Goal: Transaction & Acquisition: Purchase product/service

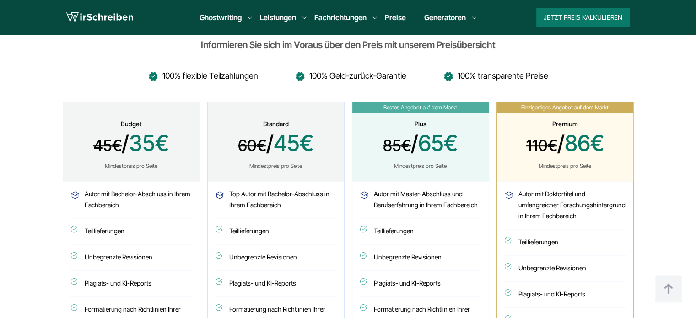
scroll to position [457, 0]
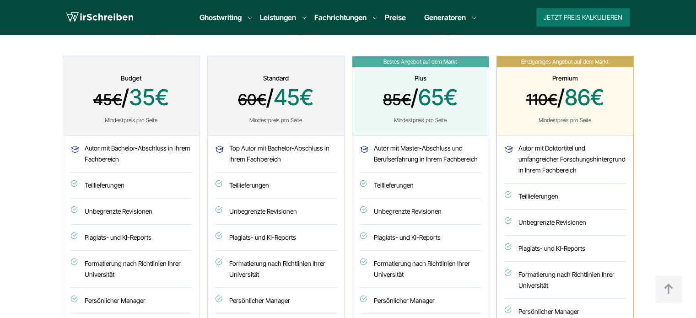
click at [177, 100] on span "45€ / 35€" at bounding box center [131, 99] width 114 height 28
click at [185, 125] on div "Budget 45€ / 35€ Mindestpreis pro Seite" at bounding box center [131, 95] width 136 height 79
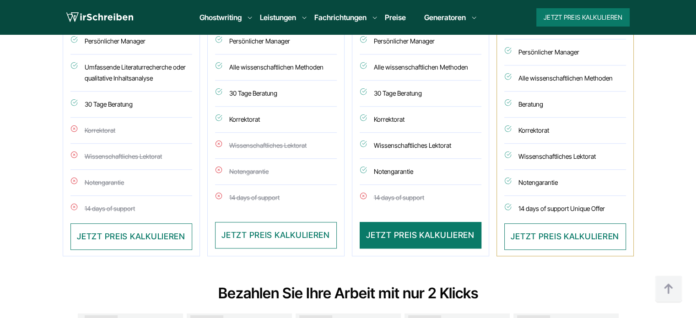
scroll to position [732, 0]
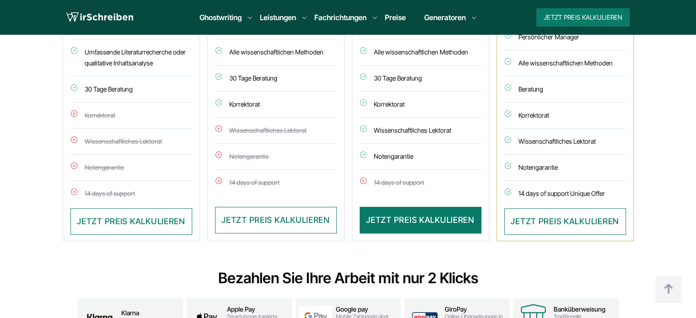
click at [128, 119] on li "Korrektorat" at bounding box center [131, 115] width 122 height 26
click at [157, 148] on li "Wissenschaftliches Lektorat" at bounding box center [131, 142] width 122 height 26
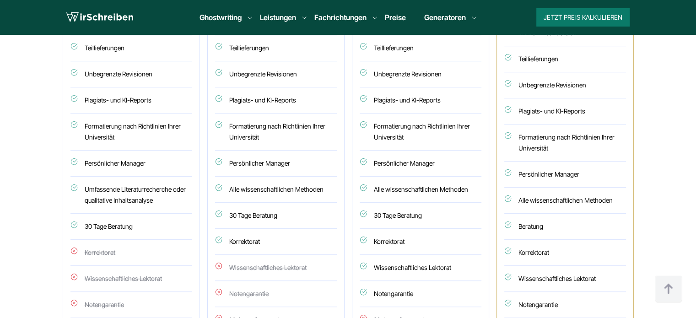
scroll to position [457, 0]
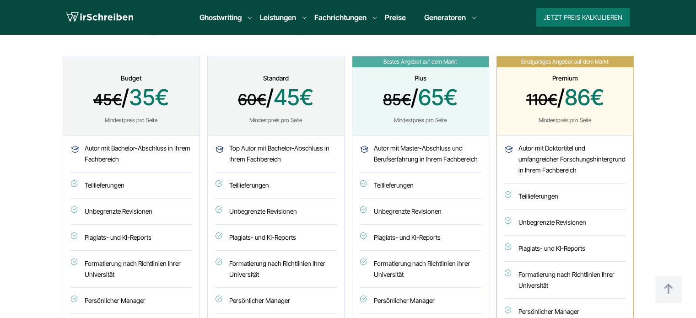
click at [164, 99] on span "45€ / 35€" at bounding box center [131, 99] width 114 height 28
click at [150, 159] on li "Autor mit Bachelor-Abschluss in Ihrem Fachbereich" at bounding box center [131, 158] width 122 height 30
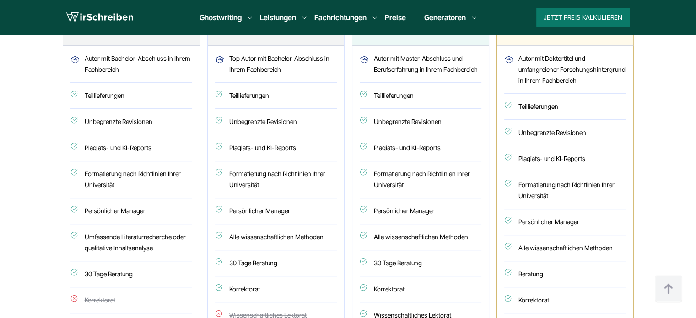
scroll to position [549, 0]
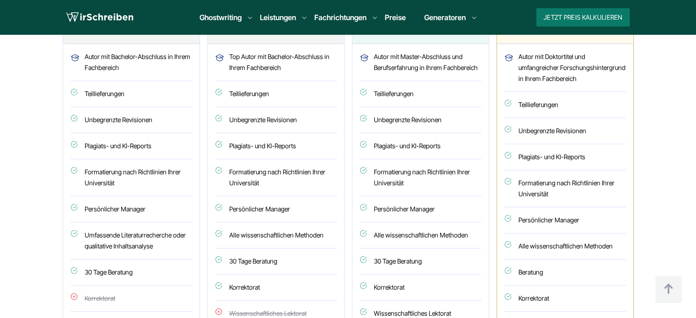
click at [115, 95] on li "Teillieferungen" at bounding box center [131, 94] width 122 height 26
click at [132, 124] on li "Unbegrenzte Revisionen" at bounding box center [131, 120] width 122 height 26
click at [129, 175] on li "Formatierung nach Richtlinien Ihrer Universität" at bounding box center [131, 177] width 122 height 37
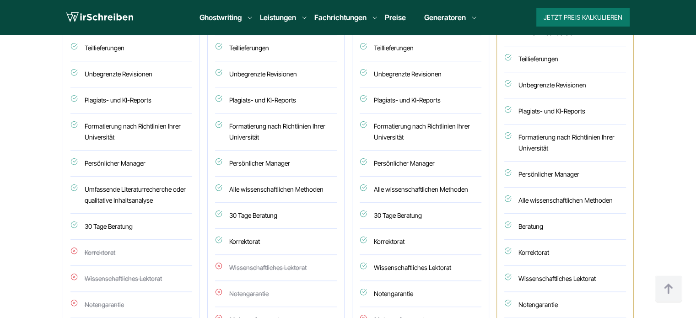
click at [151, 165] on li "Persönlicher Manager" at bounding box center [131, 163] width 122 height 26
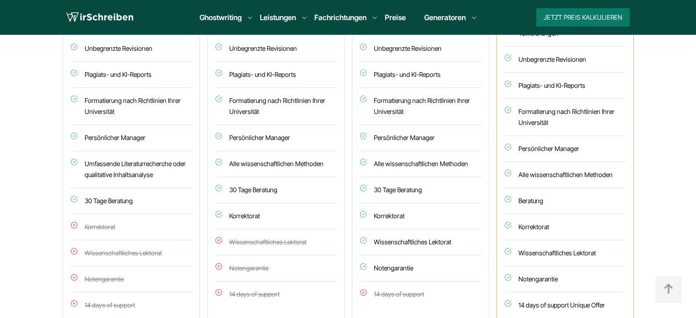
scroll to position [640, 0]
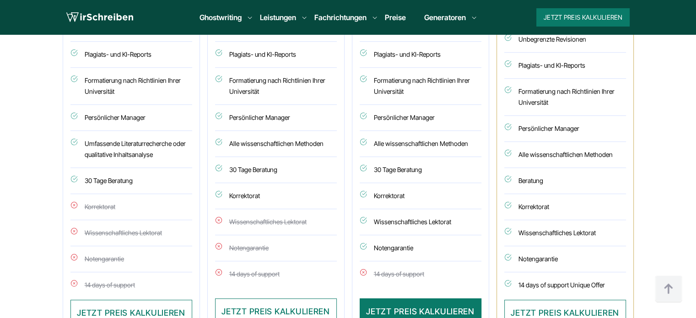
click at [155, 144] on li "Umfassende Literaturrecherche oder qualitative Inhaltsanalyse" at bounding box center [131, 149] width 122 height 37
click at [307, 146] on li "Alle wissenschaftlichen Methoden" at bounding box center [276, 144] width 122 height 26
click at [150, 145] on li "Umfassende Literaturrecherche oder qualitative Inhaltsanalyse" at bounding box center [131, 149] width 122 height 37
click at [106, 144] on li "Umfassende Literaturrecherche oder qualitative Inhaltsanalyse" at bounding box center [131, 149] width 122 height 37
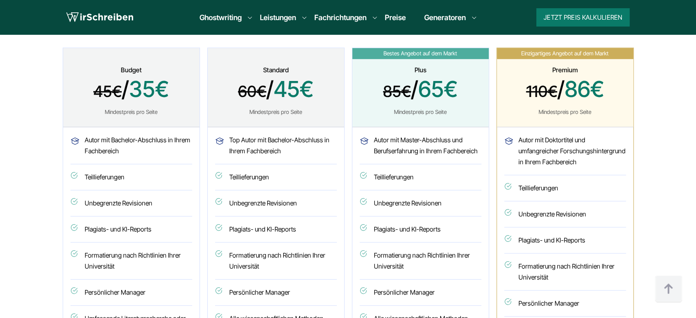
scroll to position [412, 0]
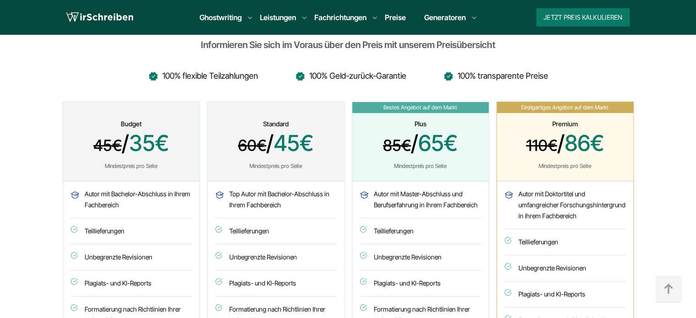
click at [318, 140] on span "60€ / 45€" at bounding box center [276, 144] width 114 height 28
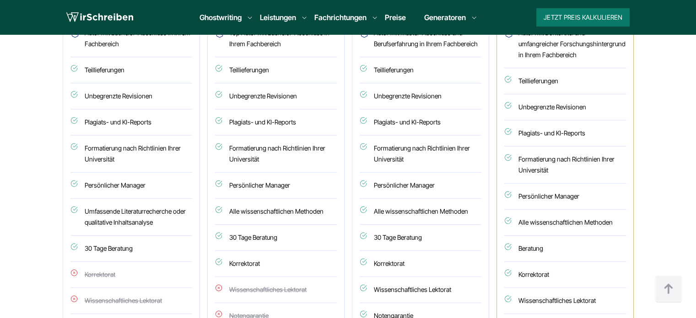
scroll to position [640, 0]
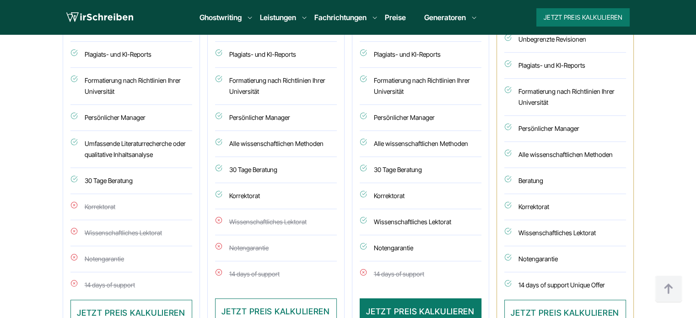
click at [312, 146] on li "Alle wissenschaftlichen Methoden" at bounding box center [276, 144] width 122 height 26
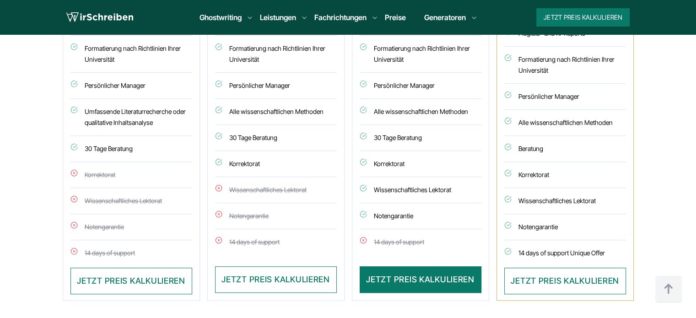
scroll to position [686, 0]
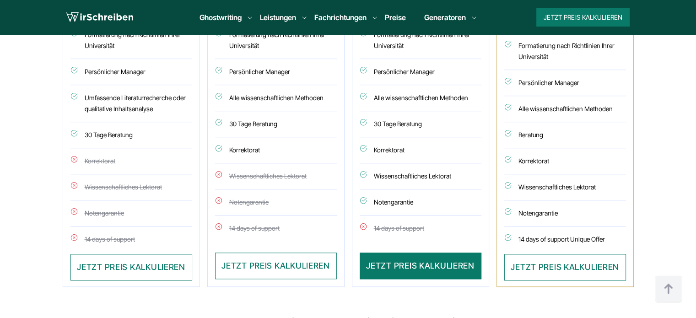
click at [239, 173] on li "Wissenschaftliches Lektorat" at bounding box center [276, 176] width 122 height 26
click at [263, 92] on li "Alle wissenschaftlichen Methoden" at bounding box center [276, 98] width 122 height 26
click at [243, 169] on li "Wissenschaftliches Lektorat" at bounding box center [276, 176] width 122 height 26
click at [240, 178] on li "Wissenschaftliches Lektorat" at bounding box center [276, 176] width 122 height 26
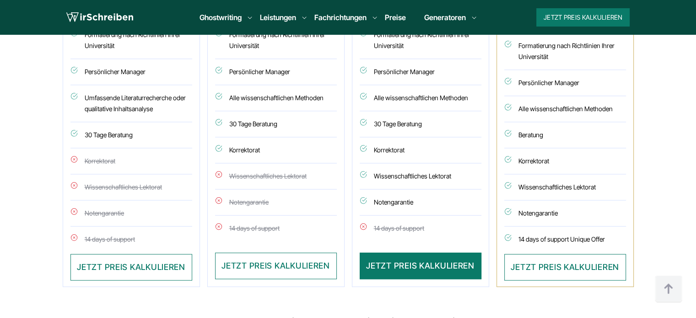
click at [240, 178] on li "Wissenschaftliches Lektorat" at bounding box center [276, 176] width 122 height 26
click at [248, 205] on li "Notengarantie" at bounding box center [276, 202] width 122 height 26
click at [253, 149] on li "Korrektorat" at bounding box center [276, 150] width 122 height 26
click at [254, 149] on li "Korrektorat" at bounding box center [276, 150] width 122 height 26
click at [251, 153] on li "Korrektorat" at bounding box center [276, 150] width 122 height 26
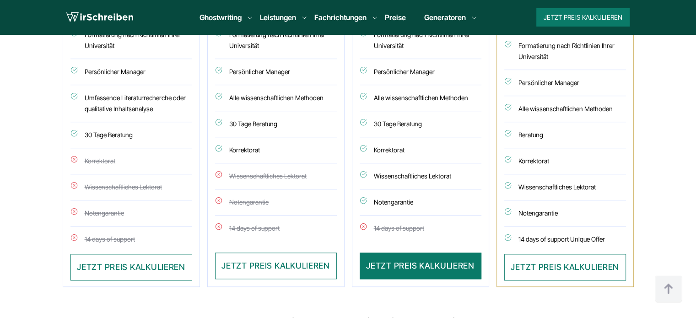
click at [251, 153] on li "Korrektorat" at bounding box center [276, 150] width 122 height 26
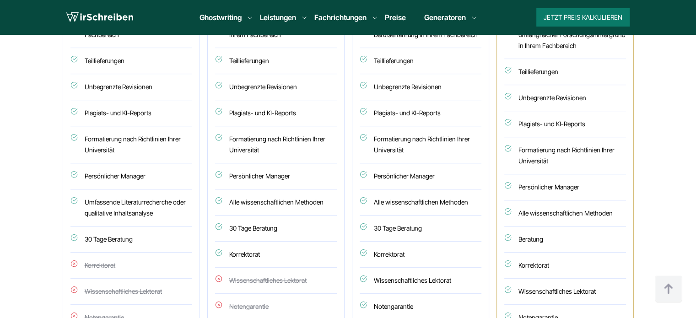
scroll to position [503, 0]
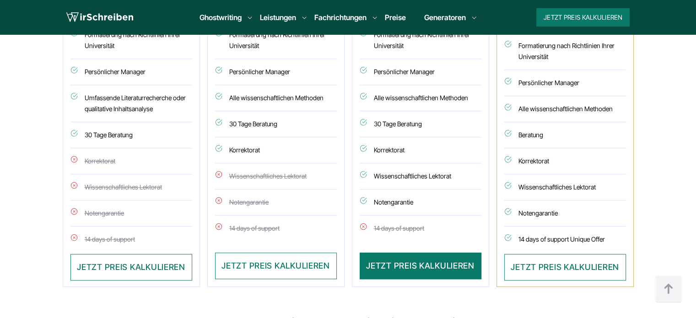
click at [259, 195] on ul "Top Autor mit Bachelor-Abschluss in Ihrem Fachbereich Teillieferungen Unbegrenz…" at bounding box center [276, 78] width 122 height 329
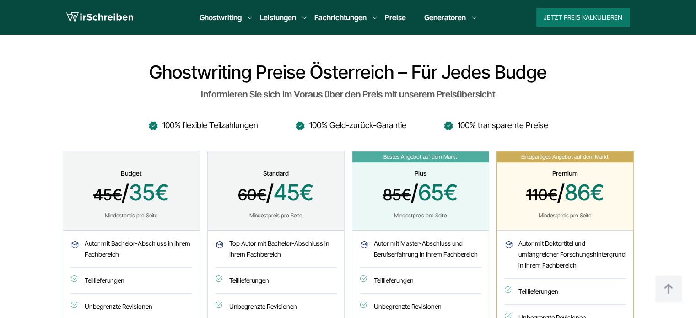
scroll to position [412, 0]
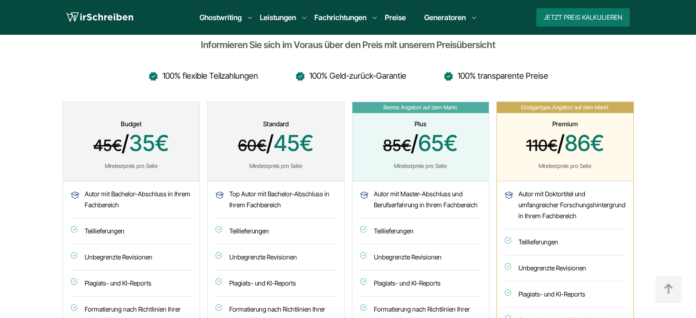
click at [412, 129] on div "Plus 85€ / 65€ Mindestpreis pro Seite" at bounding box center [420, 141] width 136 height 79
click at [429, 140] on span "85€ / 65€" at bounding box center [420, 144] width 114 height 28
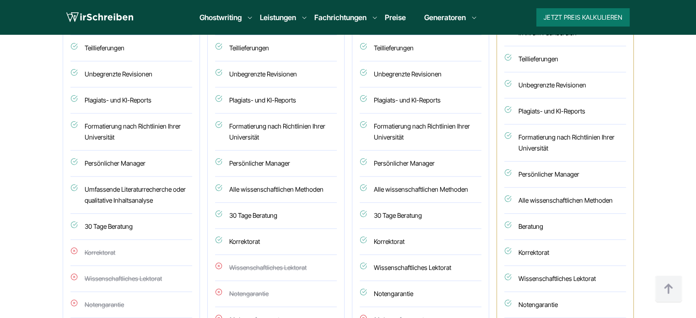
scroll to position [686, 0]
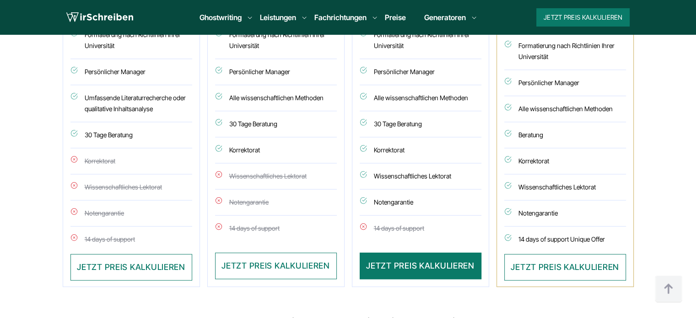
click at [408, 174] on li "Wissenschaftliches Lektorat" at bounding box center [420, 176] width 122 height 26
click at [389, 182] on li "Wissenschaftliches Lektorat" at bounding box center [420, 176] width 122 height 26
click at [388, 207] on li "Notengarantie" at bounding box center [420, 202] width 122 height 26
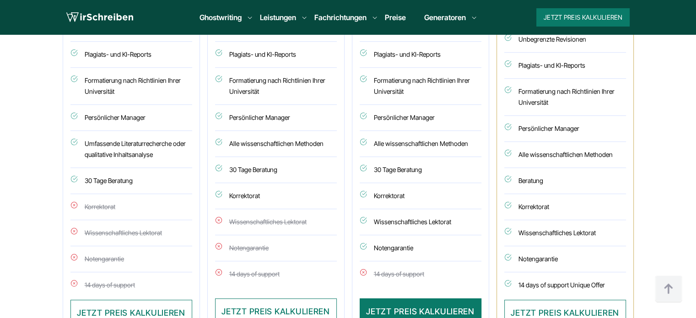
scroll to position [366, 0]
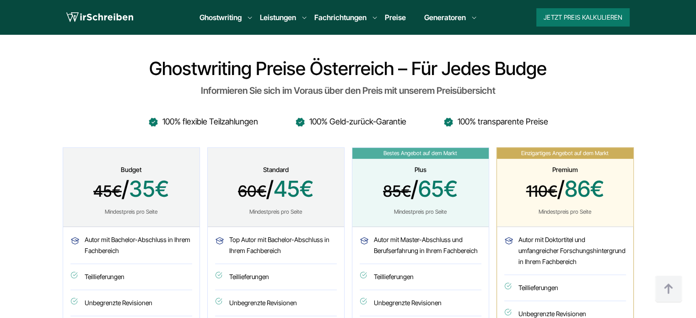
click at [409, 198] on span "85€ / 65€" at bounding box center [420, 190] width 114 height 28
click at [437, 206] on div "Plus 85€ / 65€ Mindestpreis pro Seite" at bounding box center [420, 187] width 136 height 79
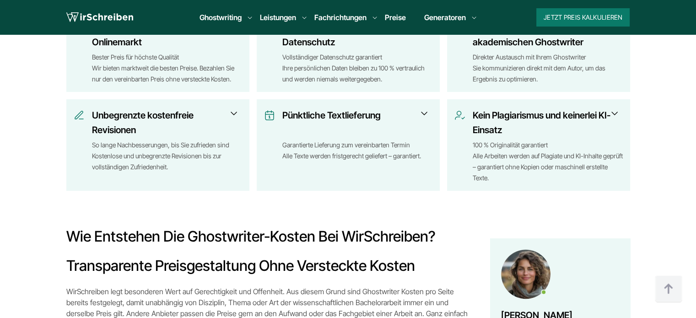
scroll to position [1189, 0]
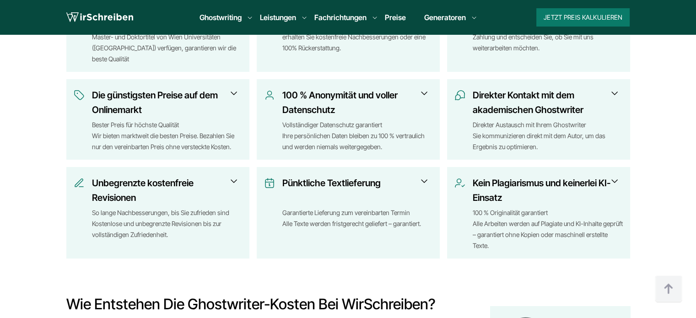
click at [162, 195] on h3 "Unbegrenzte kostenfreie Revisionen" at bounding box center [164, 190] width 144 height 29
click at [236, 182] on span at bounding box center [233, 181] width 11 height 11
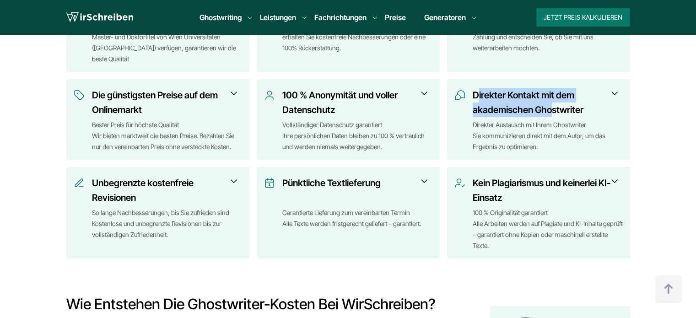
drag, startPoint x: 477, startPoint y: 98, endPoint x: 549, endPoint y: 104, distance: 71.6
click at [549, 104] on h3 "Direkter Kontakt mit dem akademischen Ghostwriter" at bounding box center [544, 102] width 144 height 29
click at [493, 115] on h3 "Direkter Kontakt mit dem akademischen Ghostwriter" at bounding box center [544, 102] width 144 height 29
drag, startPoint x: 472, startPoint y: 113, endPoint x: 593, endPoint y: 112, distance: 121.7
click at [593, 112] on div "Direkter Kontakt mit dem akademischen Ghostwriter Direkter Austausch mit Ihrem …" at bounding box center [538, 120] width 168 height 64
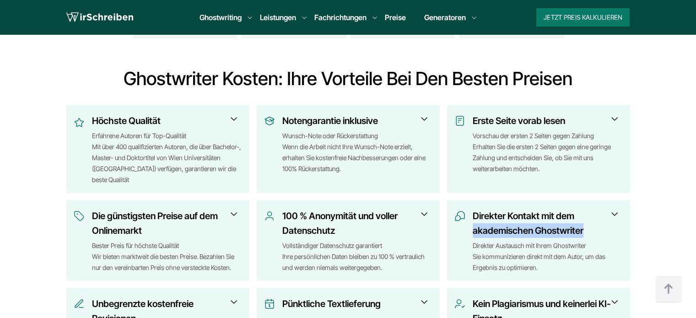
scroll to position [1052, 0]
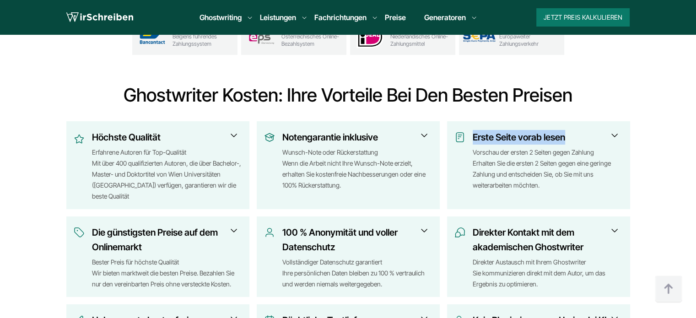
drag, startPoint x: 477, startPoint y: 136, endPoint x: 546, endPoint y: 151, distance: 71.1
click at [574, 140] on h3 "Erste Seite vorab lesen" at bounding box center [544, 137] width 144 height 15
drag, startPoint x: 534, startPoint y: 152, endPoint x: 589, endPoint y: 157, distance: 55.1
click at [589, 157] on div "Vorschau der ersten 2 Seiten gegen Zahlung Erhalten Sie die ersten 2 Seiten geg…" at bounding box center [547, 174] width 150 height 55
drag, startPoint x: 479, startPoint y: 164, endPoint x: 560, endPoint y: 164, distance: 80.9
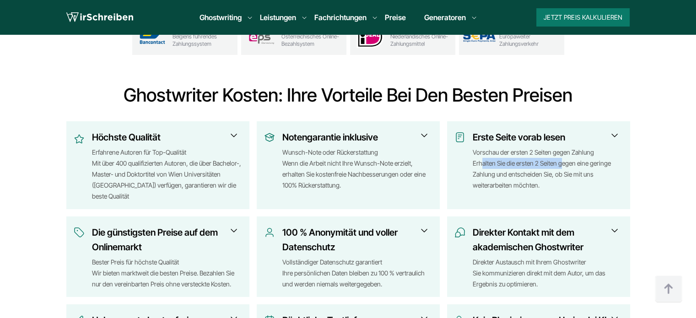
click at [560, 164] on div "Vorschau der ersten 2 Seiten gegen Zahlung Erhalten Sie die ersten 2 Seiten geg…" at bounding box center [547, 174] width 150 height 55
drag, startPoint x: 501, startPoint y: 173, endPoint x: 627, endPoint y: 176, distance: 125.4
click at [627, 176] on div "Erste Seite vorab lesen Vorschau der ersten 2 Seiten gegen Zahlung Erhalten Sie…" at bounding box center [538, 165] width 183 height 88
drag, startPoint x: 467, startPoint y: 188, endPoint x: 576, endPoint y: 189, distance: 108.8
click at [576, 189] on div "Erste Seite vorab lesen Vorschau der ersten 2 Seiten gegen Zahlung Erhalten Sie…" at bounding box center [538, 166] width 168 height 72
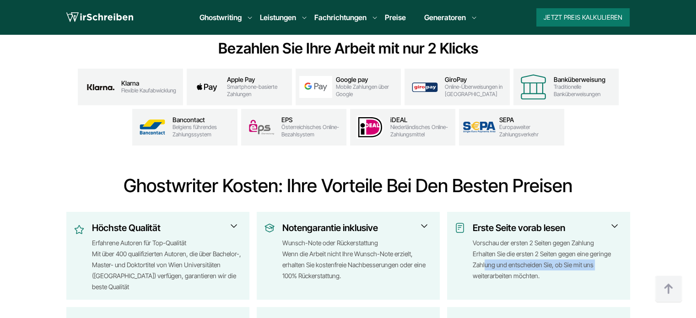
scroll to position [1006, 0]
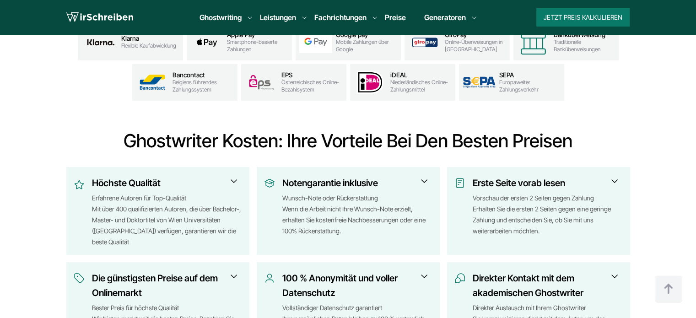
click at [373, 199] on div "Wunsch-Note oder Rückerstattung Wenn die Arbeit nicht Ihre Wunsch-Note erzielt,…" at bounding box center [357, 220] width 150 height 55
drag, startPoint x: 324, startPoint y: 200, endPoint x: 344, endPoint y: 202, distance: 20.2
click at [359, 201] on div "Wunsch-Note oder Rückerstattung Wenn die Arbeit nicht Ihre Wunsch-Note erzielt,…" at bounding box center [357, 220] width 150 height 55
drag, startPoint x: 283, startPoint y: 210, endPoint x: 384, endPoint y: 238, distance: 104.5
click at [384, 238] on div "Wunsch-Note oder Rückerstattung Wenn die Arbeit nicht Ihre Wunsch-Note erzielt,…" at bounding box center [357, 220] width 150 height 55
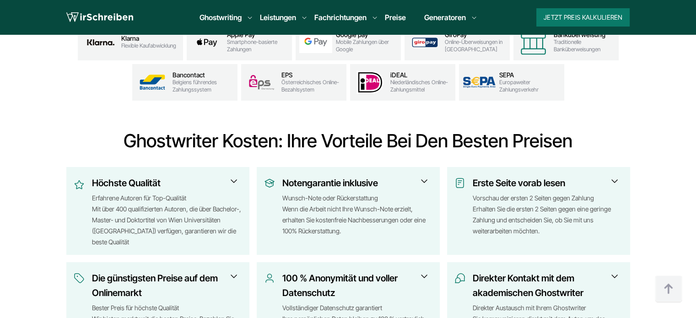
click at [230, 179] on span at bounding box center [233, 181] width 11 height 11
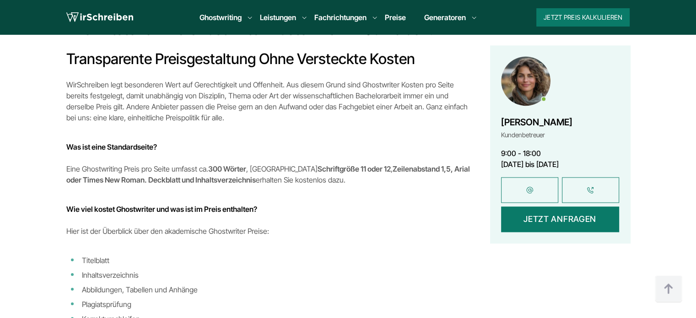
scroll to position [1509, 0]
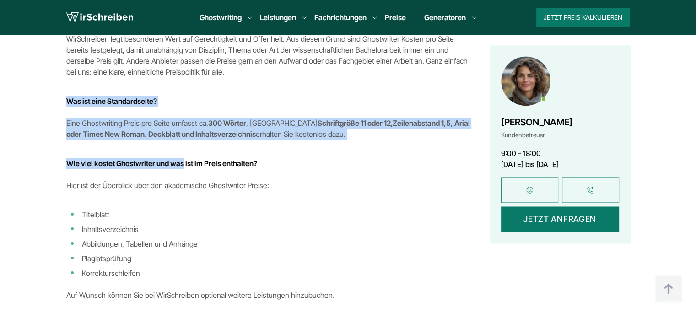
drag, startPoint x: 66, startPoint y: 105, endPoint x: 184, endPoint y: 151, distance: 127.1
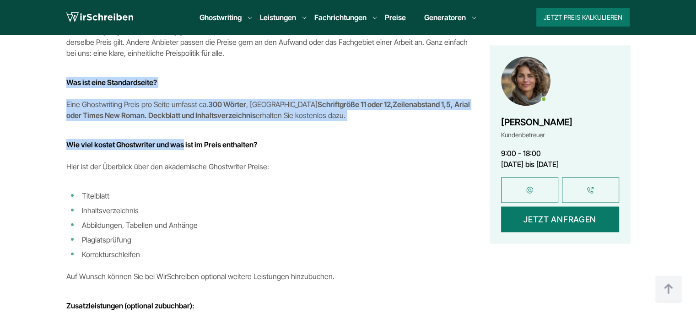
scroll to position [1418, 0]
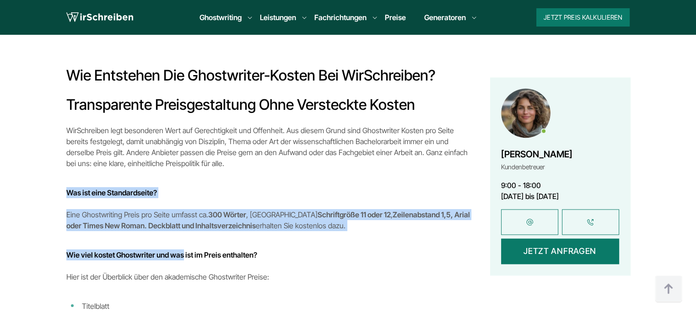
click at [123, 192] on h4 "Was ist eine Standardseite?" at bounding box center [268, 192] width 405 height 11
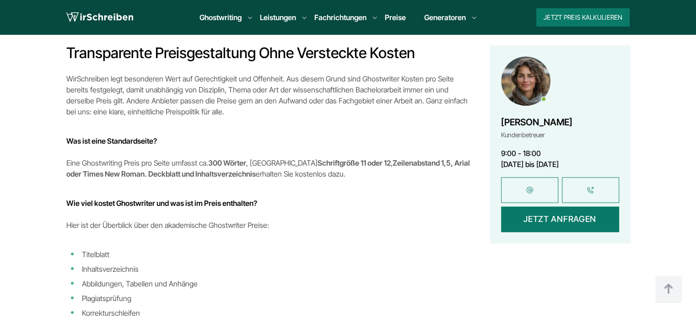
scroll to position [1509, 0]
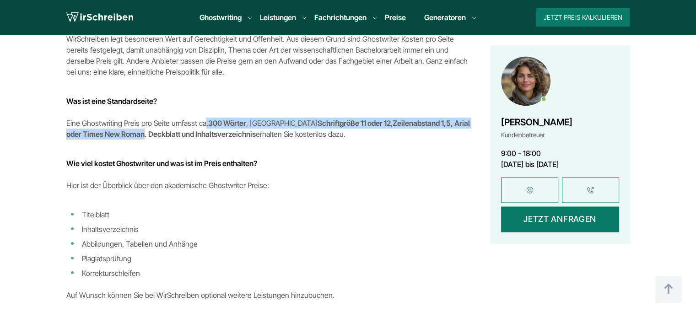
drag, startPoint x: 87, startPoint y: 131, endPoint x: 203, endPoint y: 128, distance: 115.7
click at [203, 128] on p "Eine Ghostwriting Preis pro Seite umfasst ca. 300 Wörter , mit Schriftgröße 11 …" at bounding box center [268, 129] width 405 height 22
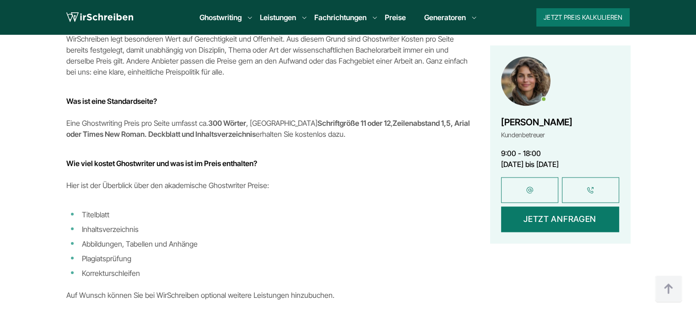
click at [152, 126] on p "Eine Ghostwriting Preis pro Seite umfasst ca. 300 Wörter , mit Schriftgröße 11 …" at bounding box center [268, 129] width 405 height 22
drag, startPoint x: 161, startPoint y: 121, endPoint x: 257, endPoint y: 129, distance: 96.3
click at [257, 129] on p "Eine Ghostwriting Preis pro Seite umfasst ca. 300 Wörter , mit Schriftgröße 11 …" at bounding box center [268, 129] width 405 height 22
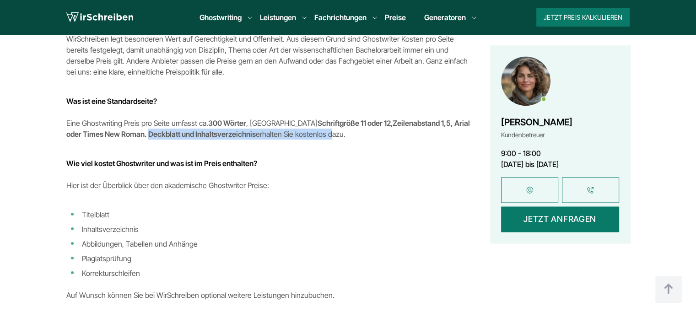
drag, startPoint x: 94, startPoint y: 135, endPoint x: 278, endPoint y: 134, distance: 184.3
click at [278, 134] on p "Eine Ghostwriting Preis pro Seite umfasst ca. 300 Wörter , mit Schriftgröße 11 …" at bounding box center [268, 129] width 405 height 22
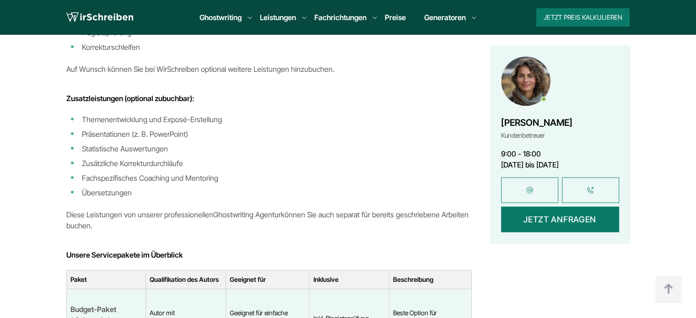
scroll to position [1875, 0]
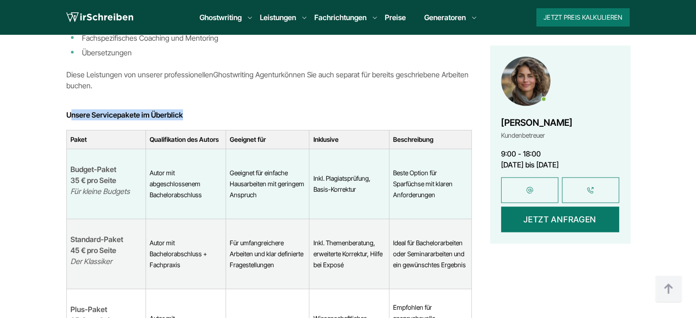
drag, startPoint x: 71, startPoint y: 119, endPoint x: 194, endPoint y: 120, distance: 123.5
click at [170, 139] on strong "Qualifikation des Autors" at bounding box center [184, 139] width 69 height 8
drag, startPoint x: 80, startPoint y: 168, endPoint x: 111, endPoint y: 184, distance: 35.6
click at [111, 184] on p "Budget-Paket 35 € pro Seite Für kleine Budgets" at bounding box center [106, 180] width 72 height 33
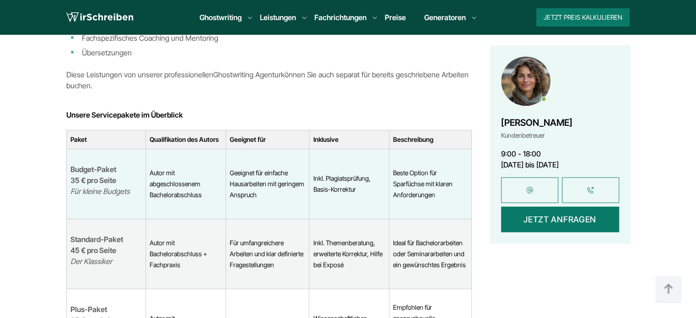
click at [114, 190] on em "Für kleine Budgets" at bounding box center [99, 191] width 59 height 9
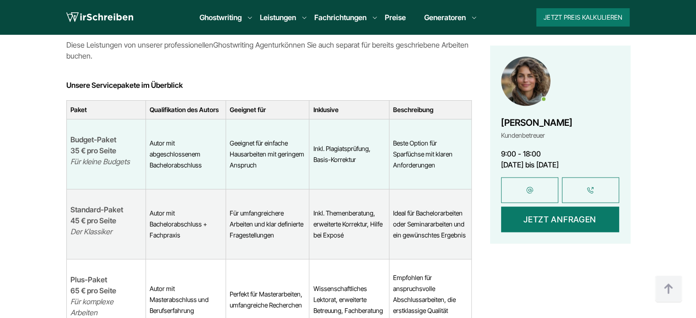
scroll to position [1921, 0]
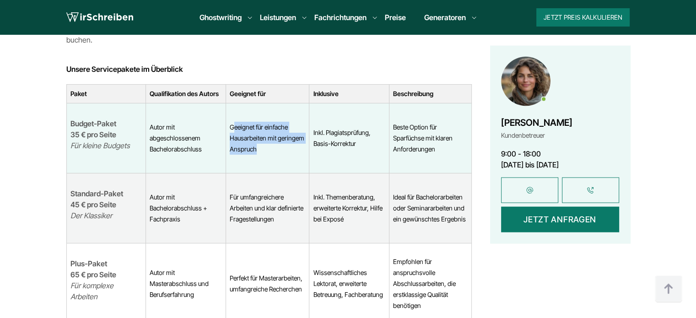
drag, startPoint x: 234, startPoint y: 129, endPoint x: 265, endPoint y: 163, distance: 46.3
click at [265, 163] on td "Geeignet für einfache Hausarbeiten mit geringem Anspruch" at bounding box center [267, 138] width 83 height 70
click at [238, 144] on td "Geeignet für einfache Hausarbeiten mit geringem Anspruch" at bounding box center [267, 138] width 83 height 70
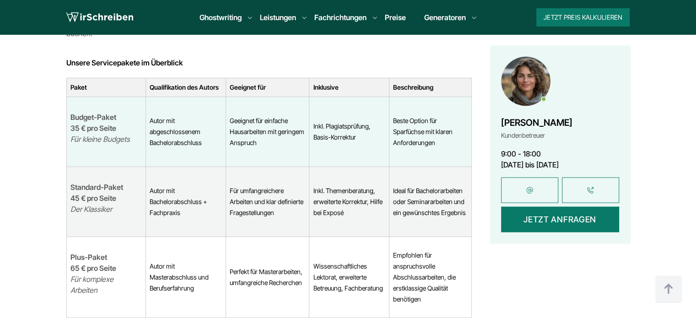
scroll to position [2012, 0]
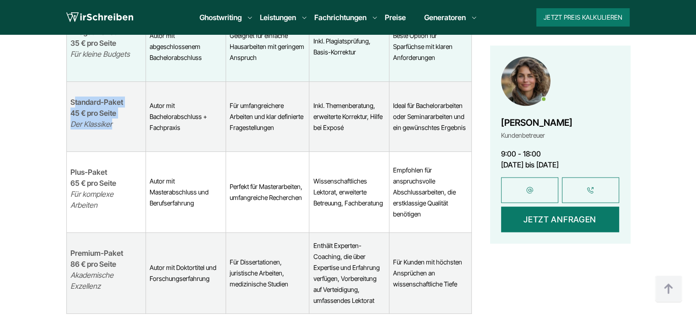
drag, startPoint x: 75, startPoint y: 93, endPoint x: 132, endPoint y: 128, distance: 66.1
click at [132, 128] on td "Standard-Paket 45 € pro Seite Der Klassiker" at bounding box center [106, 116] width 80 height 70
click at [165, 115] on td "Autor mit Bachelorabschluss + Fachpraxis" at bounding box center [186, 116] width 80 height 70
click at [246, 108] on td "Für umfangreichere Arbeiten und klar definierte Fragestellungen" at bounding box center [267, 116] width 83 height 70
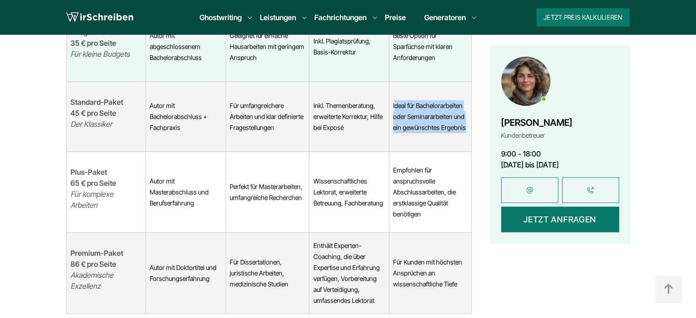
drag, startPoint x: 395, startPoint y: 102, endPoint x: 470, endPoint y: 136, distance: 82.3
click at [470, 136] on td "Ideal für Bachelorarbeiten oder Seminararbeiten und ein gewünschtes Ergebnis" at bounding box center [430, 116] width 82 height 70
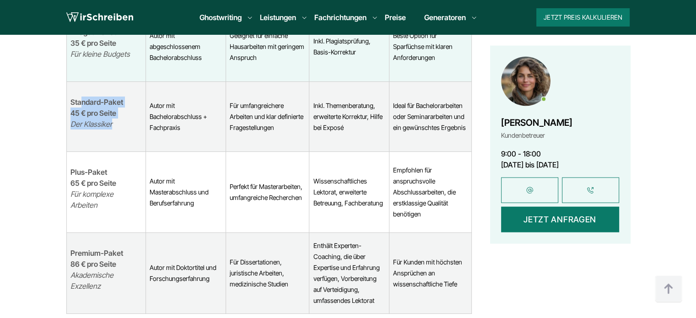
drag, startPoint x: 82, startPoint y: 105, endPoint x: 128, endPoint y: 140, distance: 58.1
click at [128, 140] on td "Standard-Paket 45 € pro Seite Der Klassiker" at bounding box center [106, 116] width 80 height 70
drag, startPoint x: 80, startPoint y: 171, endPoint x: 118, endPoint y: 186, distance: 41.0
click at [115, 188] on p "Plus-Paket 65 € pro Seite Für komplexe Arbeiten" at bounding box center [106, 188] width 72 height 44
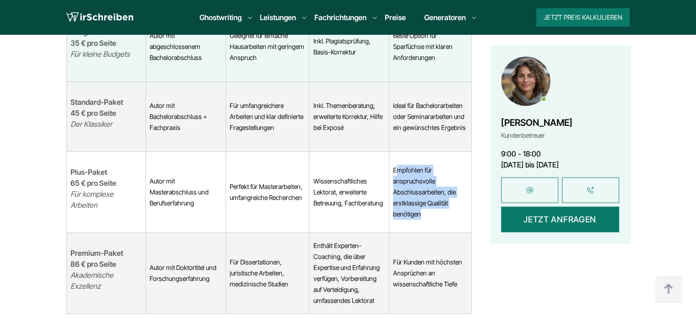
drag, startPoint x: 396, startPoint y: 155, endPoint x: 428, endPoint y: 209, distance: 63.0
click at [428, 209] on td "Empfohlen für anspruchsvolle Abschlussarbeiten, die erstklassige Qualität benöt…" at bounding box center [430, 191] width 82 height 81
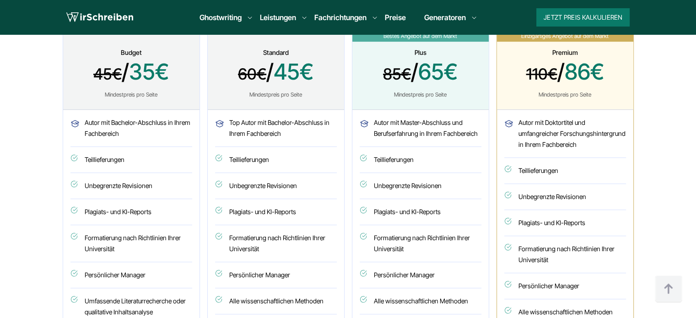
scroll to position [457, 0]
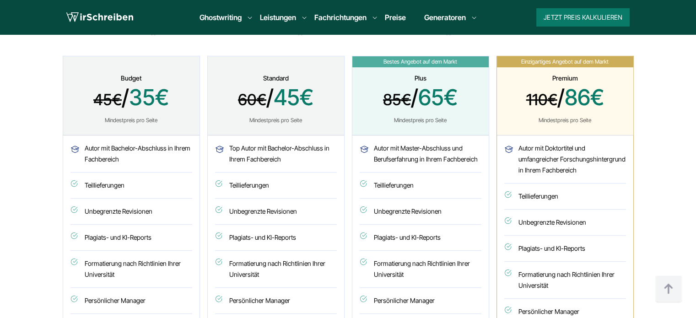
click at [337, 115] on div "Standard 60€ / 45€ Mindestpreis pro Seite" at bounding box center [276, 95] width 136 height 79
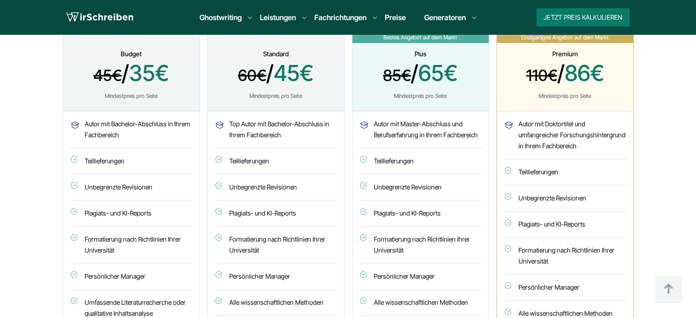
scroll to position [503, 0]
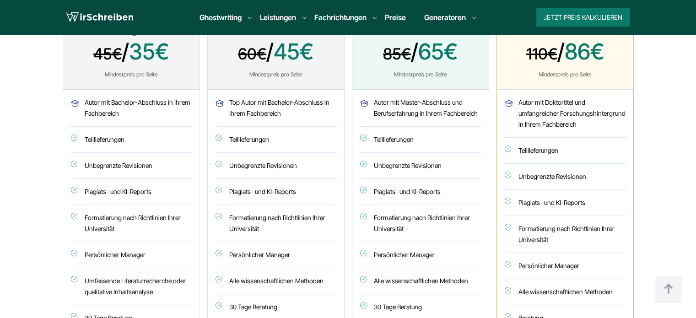
click at [265, 140] on li "Teillieferungen" at bounding box center [276, 140] width 122 height 26
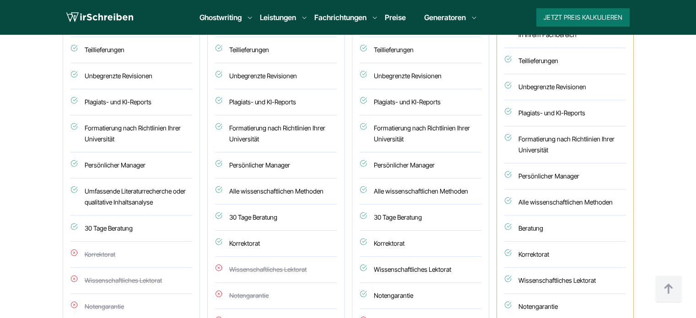
scroll to position [595, 0]
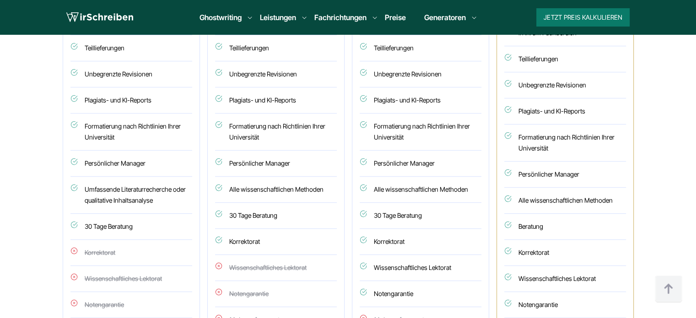
click at [339, 100] on div "Top Autor mit Bachelor-Abschluss in Ihrem Fachbereich Teillieferungen Unbegrenz…" at bounding box center [276, 188] width 136 height 380
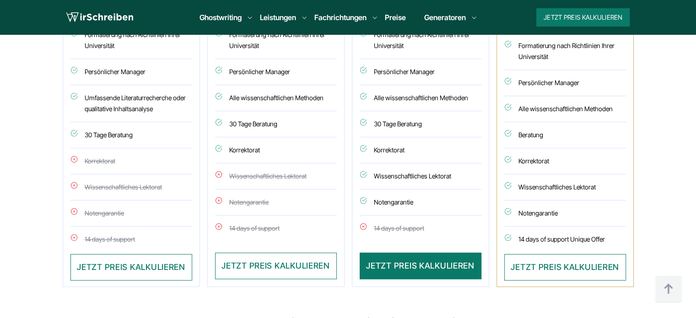
scroll to position [640, 0]
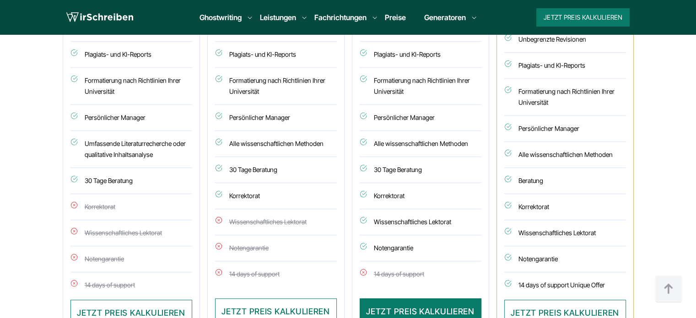
click at [279, 80] on li "Formatierung nach Richtlinien Ihrer Universität" at bounding box center [276, 86] width 122 height 37
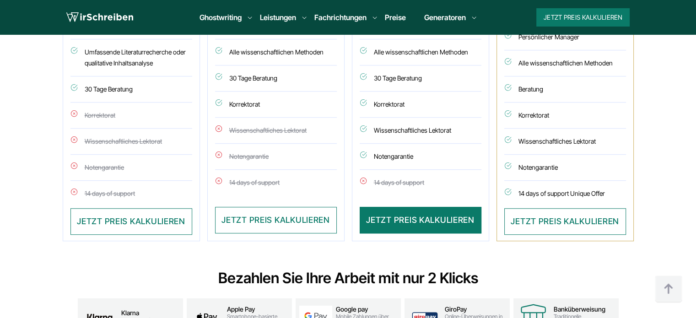
scroll to position [686, 0]
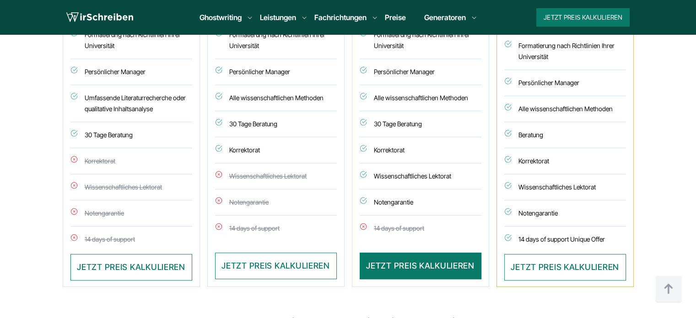
click at [250, 92] on li "Alle wissenschaftlichen Methoden" at bounding box center [276, 98] width 122 height 26
click at [279, 128] on li "30 Tage Beratung" at bounding box center [276, 124] width 122 height 26
click at [252, 152] on li "Korrektorat" at bounding box center [276, 150] width 122 height 26
click at [243, 205] on ul "Top Autor mit Bachelor-Abschluss in Ihrem Fachbereich Teillieferungen Unbegrenz…" at bounding box center [276, 78] width 122 height 329
click at [215, 203] on div "Budget 45€ / 35€ Mindestpreis pro Seite Autor mit Bachelor-Abschluss in Ihrem F…" at bounding box center [348, 57] width 571 height 460
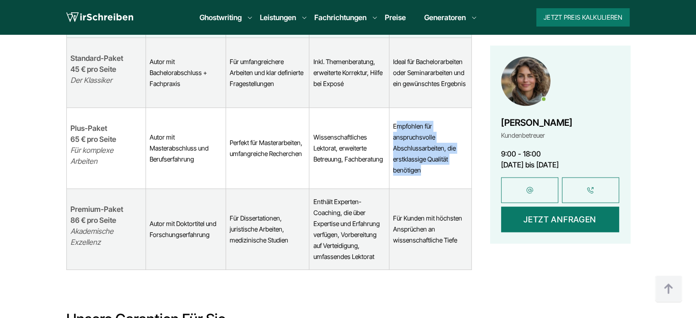
scroll to position [1967, 0]
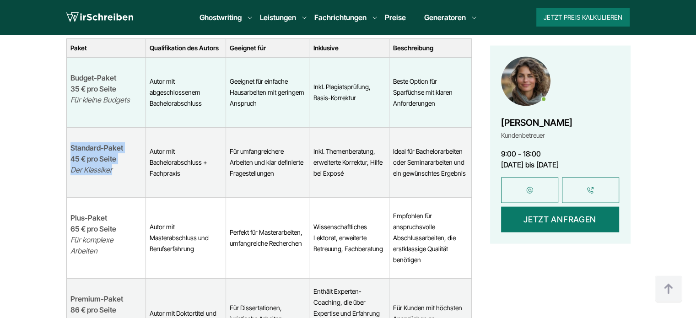
click at [142, 179] on td "Standard-Paket 45 € pro Seite Der Klassiker" at bounding box center [106, 162] width 80 height 70
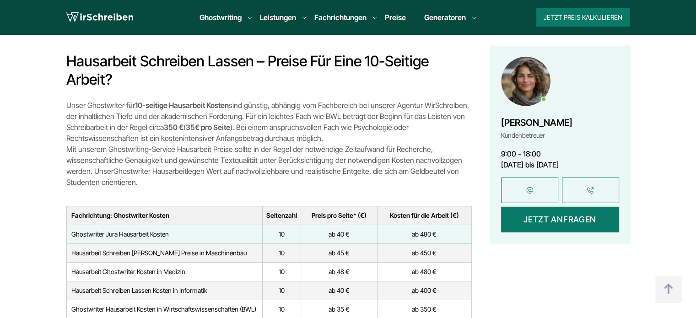
scroll to position [2698, 0]
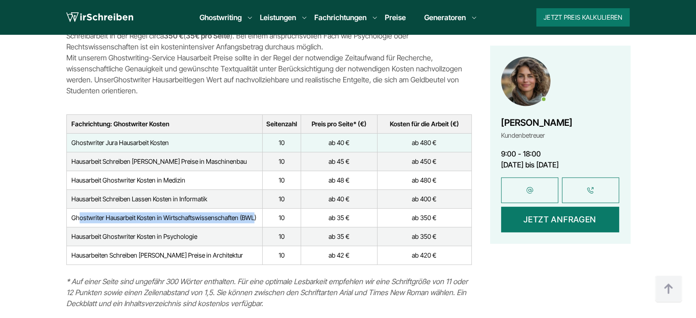
drag, startPoint x: 77, startPoint y: 206, endPoint x: 254, endPoint y: 212, distance: 177.5
click at [254, 212] on td "Ghostwriter Hausarbeit Kosten in Wirtschaftswissenschaften (BWL)" at bounding box center [164, 217] width 196 height 19
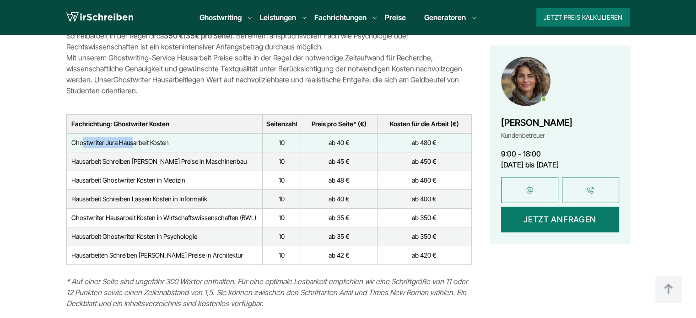
drag, startPoint x: 81, startPoint y: 129, endPoint x: 150, endPoint y: 131, distance: 69.1
click at [150, 133] on td "Ghostwriter Jura Hausarbeit Kosten" at bounding box center [164, 142] width 196 height 19
drag, startPoint x: 92, startPoint y: 148, endPoint x: 204, endPoint y: 149, distance: 112.1
click at [204, 152] on td "Hausarbeit Schreiben [PERSON_NAME] Preise in Maschinenbau" at bounding box center [164, 161] width 196 height 19
drag, startPoint x: 151, startPoint y: 162, endPoint x: 199, endPoint y: 166, distance: 47.7
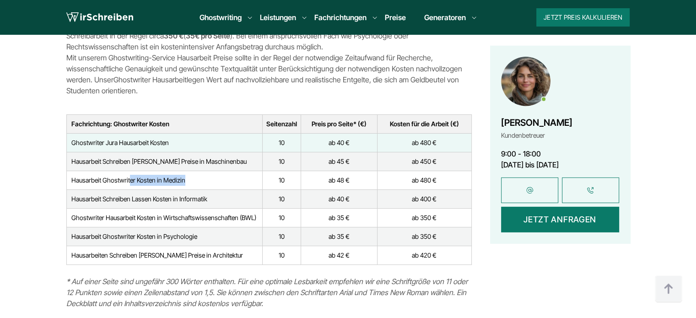
click at [199, 171] on td "Hausarbeit Ghostwriter Kosten in Medizin" at bounding box center [164, 180] width 196 height 19
drag, startPoint x: 124, startPoint y: 177, endPoint x: 244, endPoint y: 191, distance: 120.6
click at [244, 191] on td "Hausarbeit Schreiben Lassen Kosten in Informatik" at bounding box center [164, 198] width 196 height 19
drag, startPoint x: 136, startPoint y: 225, endPoint x: 210, endPoint y: 232, distance: 74.4
click at [210, 232] on td "Hausarbeit Ghostwriter Kosten in Psychologie" at bounding box center [164, 236] width 196 height 19
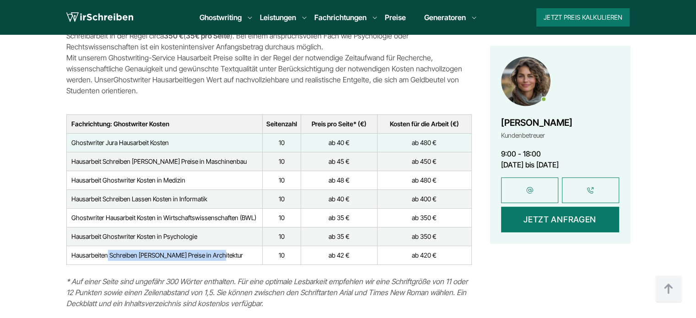
drag, startPoint x: 201, startPoint y: 247, endPoint x: 238, endPoint y: 243, distance: 37.6
click at [249, 250] on td "Hausarbeiten Schreiben [PERSON_NAME] Preise in Architektur" at bounding box center [164, 255] width 196 height 19
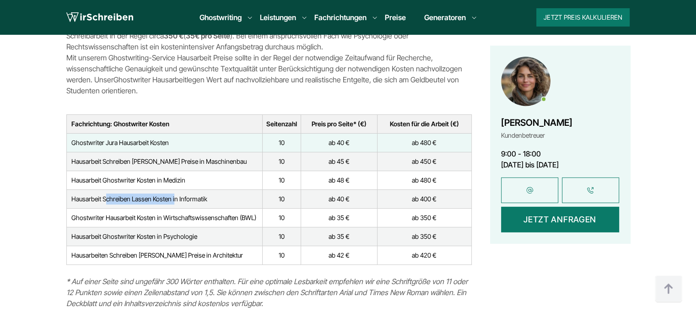
drag, startPoint x: 107, startPoint y: 182, endPoint x: 175, endPoint y: 188, distance: 68.4
click at [175, 189] on td "Hausarbeit Schreiben Lassen Kosten in Informatik" at bounding box center [164, 198] width 196 height 19
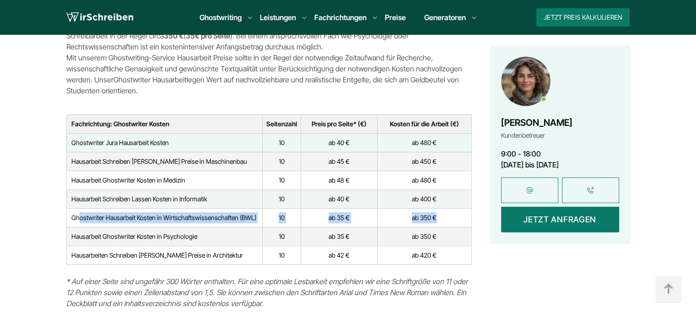
drag, startPoint x: 78, startPoint y: 204, endPoint x: 444, endPoint y: 208, distance: 365.9
click at [444, 208] on tr "Ghostwriter Hausarbeit Kosten in Wirtschaftswissenschaften (BWL) 10 ab 35 € ab …" at bounding box center [268, 217] width 405 height 19
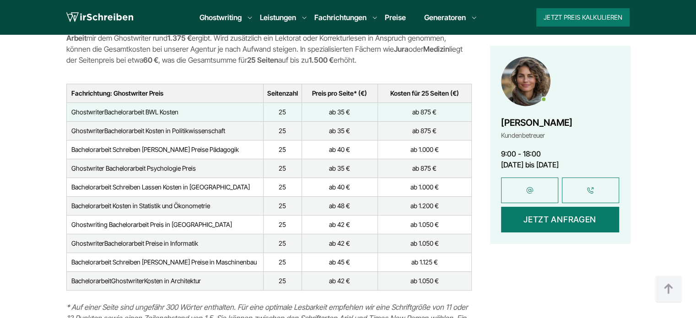
scroll to position [3064, 0]
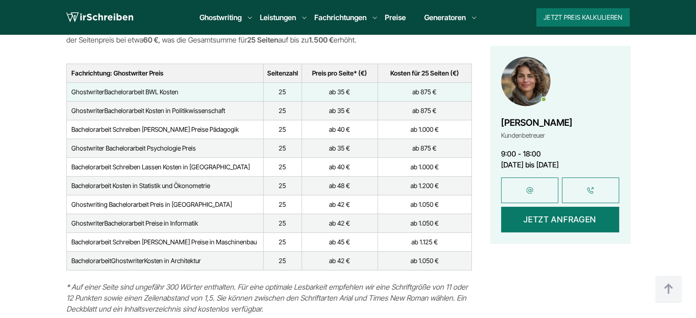
drag, startPoint x: 105, startPoint y: 80, endPoint x: 185, endPoint y: 80, distance: 80.0
click at [185, 82] on td "Ghostwriter Bachelorarbeit BWL Kosten" at bounding box center [164, 91] width 197 height 19
drag, startPoint x: 149, startPoint y: 99, endPoint x: 207, endPoint y: 109, distance: 58.6
click at [218, 102] on td "Ghostwriter Bachelorarbeit Kosten in Politikwissenschaft" at bounding box center [164, 110] width 197 height 19
drag, startPoint x: 139, startPoint y: 118, endPoint x: 200, endPoint y: 121, distance: 61.8
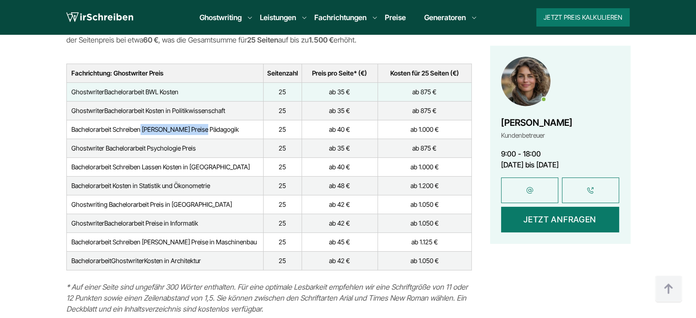
click at [200, 121] on td "Bachelorarbeit Schreiben [PERSON_NAME] Preise Pädagogik" at bounding box center [164, 129] width 197 height 19
drag, startPoint x: 148, startPoint y: 134, endPoint x: 211, endPoint y: 134, distance: 63.1
click at [211, 139] on td "Ghostwriter Bachelorarbeit Psychologie Preis" at bounding box center [164, 148] width 197 height 19
drag, startPoint x: 151, startPoint y: 149, endPoint x: 172, endPoint y: 170, distance: 29.1
click at [215, 157] on td "Bachelorarbeit Schreiben Lassen Kosten in [GEOGRAPHIC_DATA]" at bounding box center [164, 166] width 197 height 19
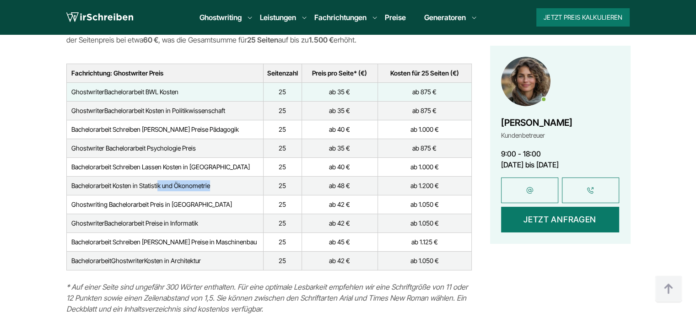
drag, startPoint x: 170, startPoint y: 172, endPoint x: 217, endPoint y: 173, distance: 46.7
click at [217, 176] on td "Bachelorarbeit Kosten in Statistik und Ökonometrie" at bounding box center [164, 185] width 197 height 19
drag, startPoint x: 161, startPoint y: 191, endPoint x: 189, endPoint y: 195, distance: 28.7
click at [189, 195] on td "Ghostwriting Bachelorarbeit Preis in [GEOGRAPHIC_DATA]" at bounding box center [164, 204] width 197 height 19
drag, startPoint x: 168, startPoint y: 209, endPoint x: 181, endPoint y: 226, distance: 21.3
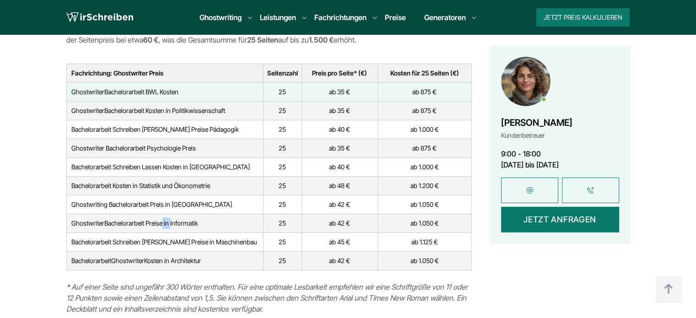
click at [179, 214] on td "Ghostwriter Bachelorarbeit Preise in Informatik" at bounding box center [164, 223] width 197 height 19
drag, startPoint x: 175, startPoint y: 232, endPoint x: 186, endPoint y: 164, distance: 68.5
click at [182, 232] on td "Bachelorarbeit Schreiben [PERSON_NAME] Preise in Maschinenbau" at bounding box center [164, 241] width 197 height 19
drag, startPoint x: 79, startPoint y: 74, endPoint x: 199, endPoint y: 72, distance: 120.8
click at [199, 82] on td "Ghostwriter Bachelorarbeit BWL Kosten" at bounding box center [164, 91] width 197 height 19
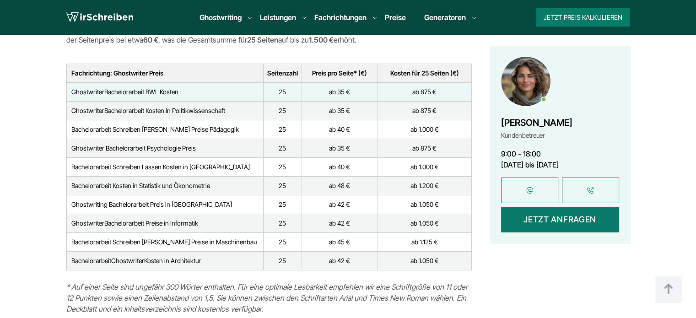
drag, startPoint x: 273, startPoint y: 80, endPoint x: 278, endPoint y: 80, distance: 5.6
click at [278, 82] on td "25" at bounding box center [282, 91] width 38 height 19
drag, startPoint x: 278, startPoint y: 81, endPoint x: 322, endPoint y: 80, distance: 44.4
click at [289, 82] on td "25" at bounding box center [282, 91] width 38 height 19
drag, startPoint x: 327, startPoint y: 80, endPoint x: 351, endPoint y: 81, distance: 23.8
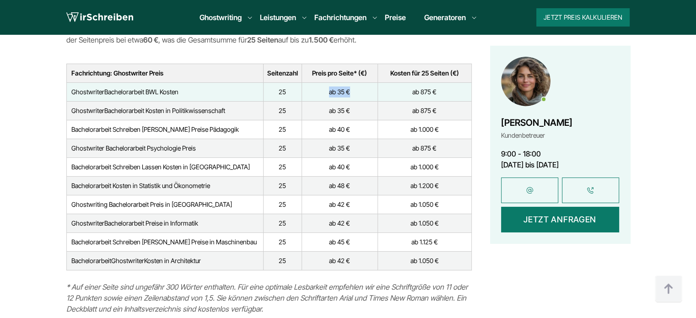
click at [351, 82] on td "ab 35 €" at bounding box center [339, 91] width 76 height 19
drag, startPoint x: 417, startPoint y: 80, endPoint x: 446, endPoint y: 80, distance: 29.3
click at [446, 82] on td "ab 875 €" at bounding box center [424, 91] width 94 height 19
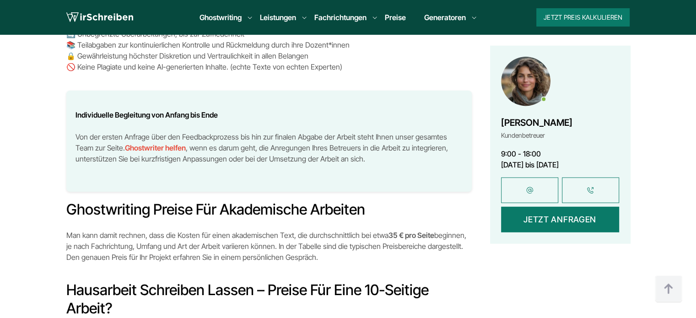
scroll to position [2149, 0]
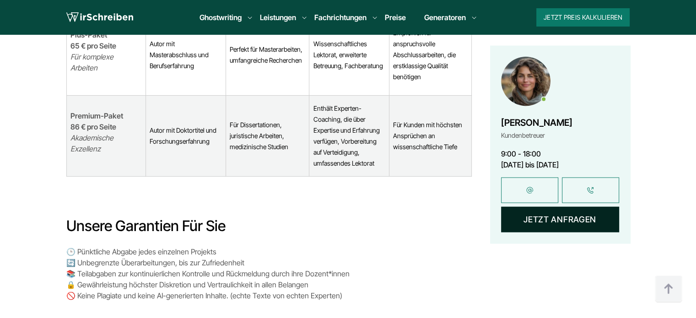
click at [543, 219] on button "Jetzt anfragen" at bounding box center [560, 219] width 118 height 26
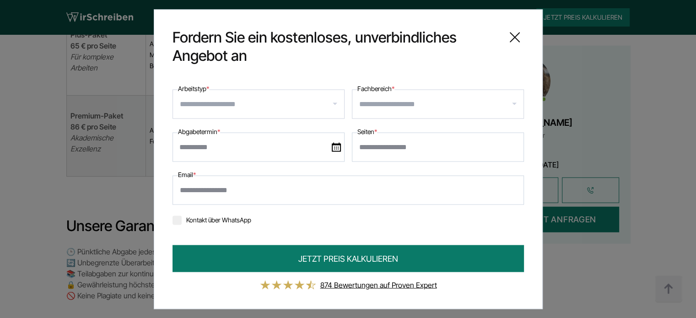
click at [231, 99] on input "Arbeitstyp *" at bounding box center [262, 103] width 164 height 15
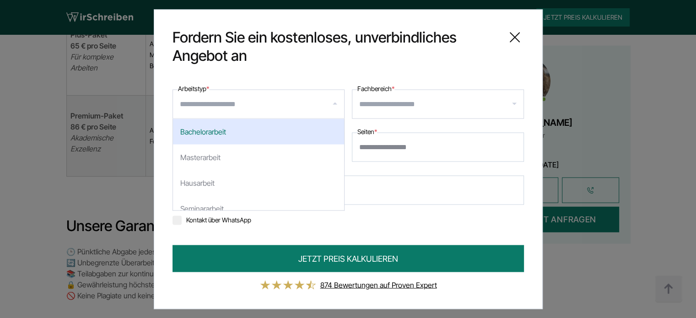
click at [231, 130] on div "Bachelorarbeit" at bounding box center [258, 131] width 171 height 26
select select "**"
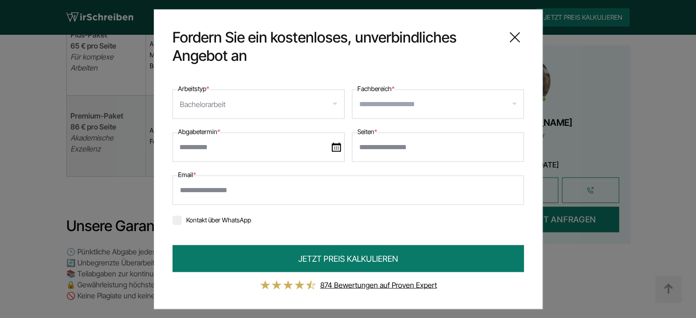
click at [415, 105] on input "Fachbereich *" at bounding box center [441, 103] width 164 height 15
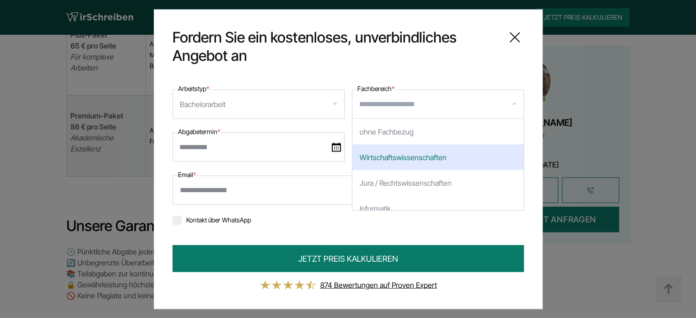
scroll to position [1967, 0]
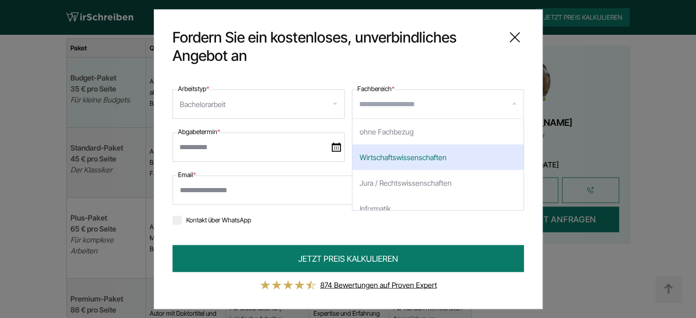
click at [414, 157] on div "Wirtschaftswissenschaften" at bounding box center [437, 157] width 171 height 26
select select "*"
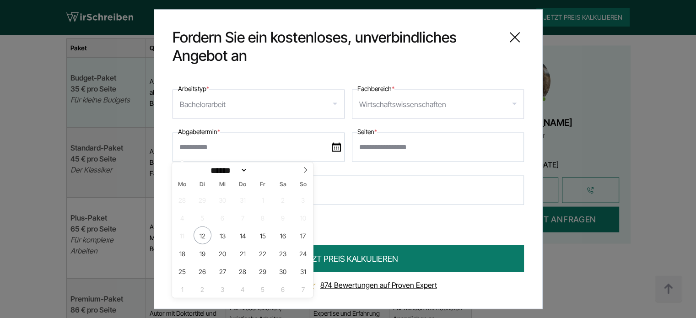
click at [240, 145] on input "text" at bounding box center [258, 146] width 172 height 29
click at [349, 211] on div "**********" at bounding box center [347, 155] width 351 height 144
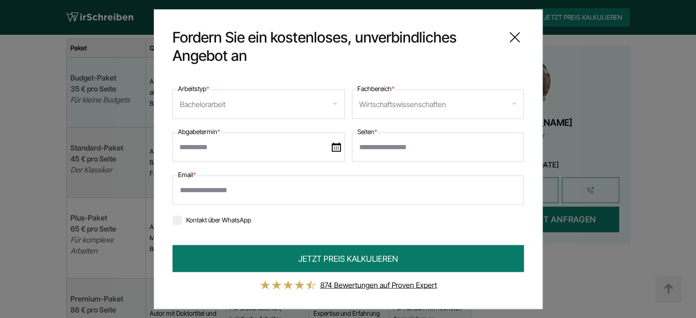
click at [245, 196] on input "Email *" at bounding box center [347, 189] width 351 height 29
click at [194, 220] on label "Kontakt über WhatsApp" at bounding box center [211, 219] width 79 height 8
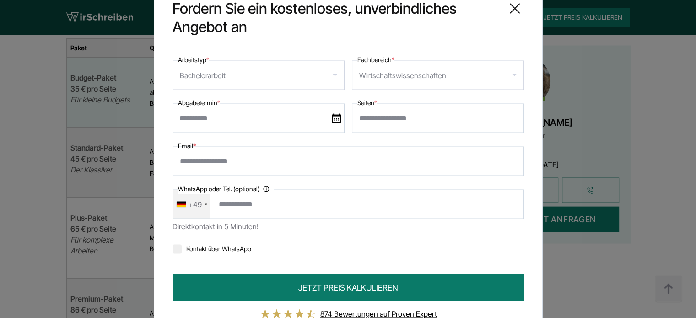
click at [215, 128] on input "text" at bounding box center [258, 117] width 172 height 29
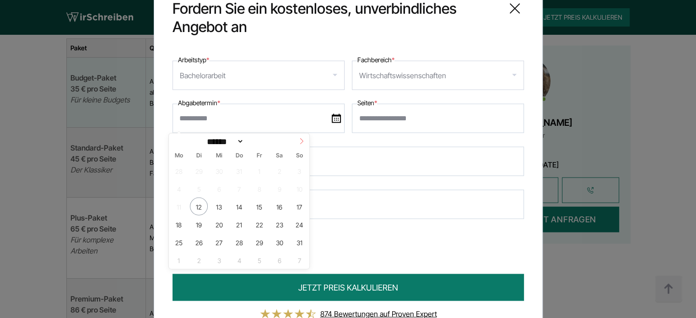
click at [298, 140] on span at bounding box center [302, 142] width 16 height 16
select select "*"
click at [273, 204] on span "20" at bounding box center [279, 207] width 18 height 18
type input "**********"
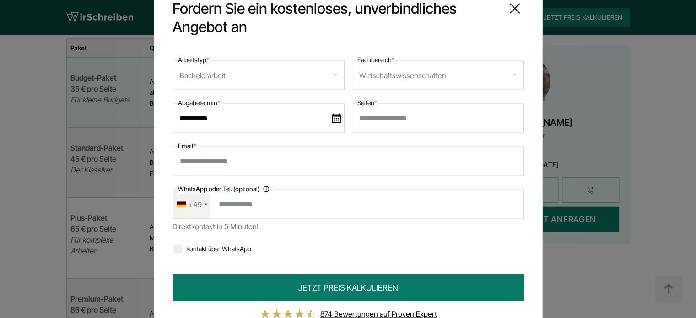
click at [394, 121] on input "Seiten *" at bounding box center [438, 117] width 172 height 29
click at [506, 115] on input "*" at bounding box center [438, 117] width 172 height 29
click at [507, 115] on input "*" at bounding box center [438, 117] width 172 height 29
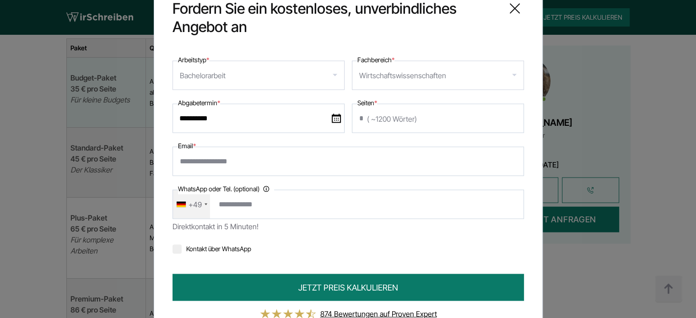
click at [507, 115] on input "*" at bounding box center [438, 117] width 172 height 29
click at [507, 115] on input "**" at bounding box center [438, 117] width 172 height 29
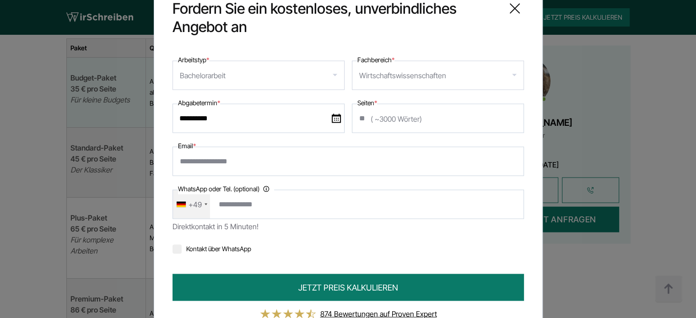
click at [507, 115] on input "**" at bounding box center [438, 117] width 172 height 29
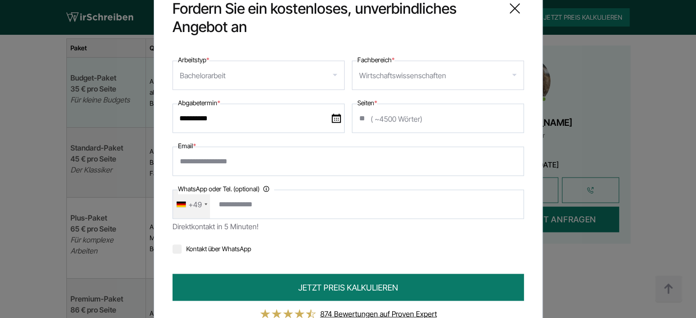
click at [507, 115] on input "**" at bounding box center [438, 117] width 172 height 29
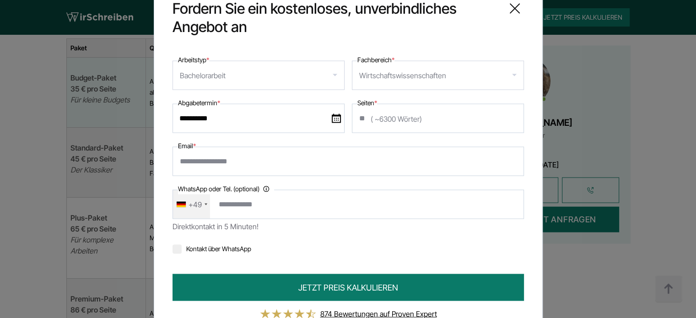
click at [507, 115] on input "**" at bounding box center [438, 117] width 172 height 29
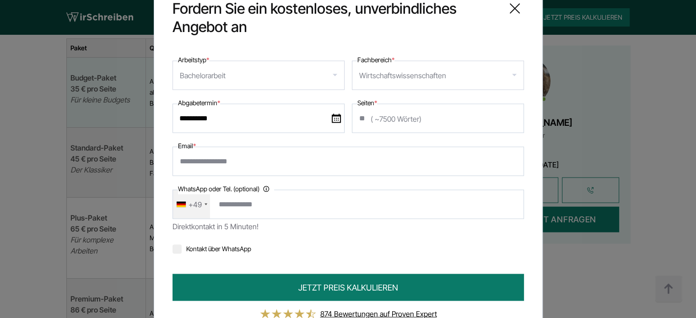
click at [509, 112] on input "**" at bounding box center [438, 117] width 172 height 29
click at [509, 114] on input "**" at bounding box center [438, 117] width 172 height 29
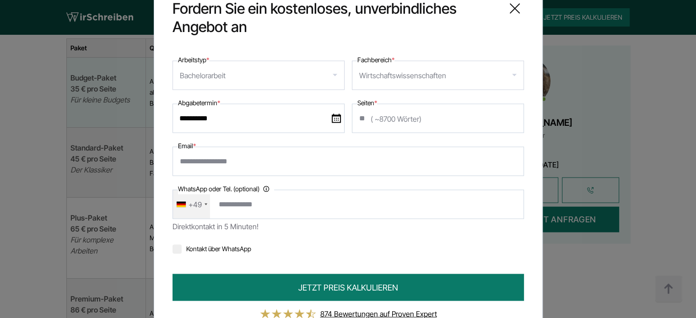
click at [509, 114] on input "**" at bounding box center [438, 117] width 172 height 29
click at [509, 122] on input "**" at bounding box center [438, 117] width 172 height 29
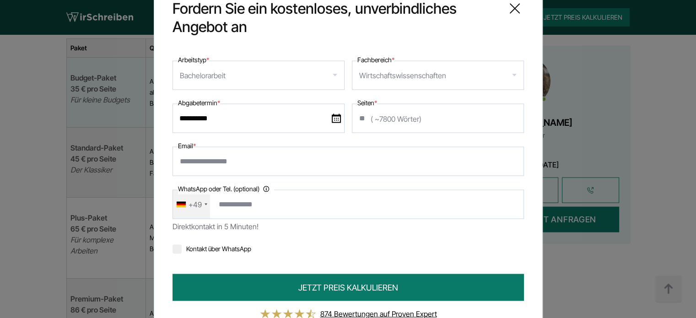
click at [509, 122] on input "**" at bounding box center [438, 117] width 172 height 29
click at [509, 115] on input "**" at bounding box center [438, 117] width 172 height 29
type input "**"
click at [509, 114] on input "**" at bounding box center [438, 117] width 172 height 29
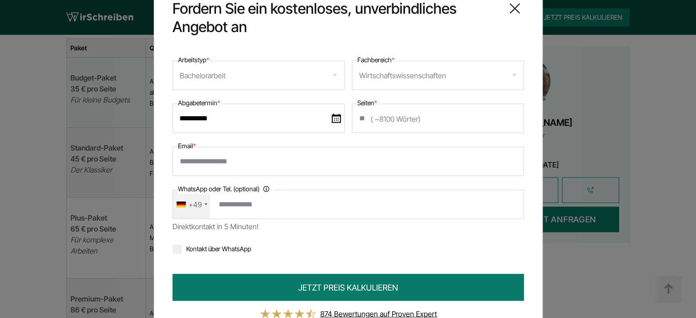
drag, startPoint x: 213, startPoint y: 150, endPoint x: 214, endPoint y: 155, distance: 5.6
click at [213, 150] on input "Email *" at bounding box center [347, 160] width 351 height 29
type input "**********"
click at [192, 207] on div "+49" at bounding box center [194, 204] width 13 height 15
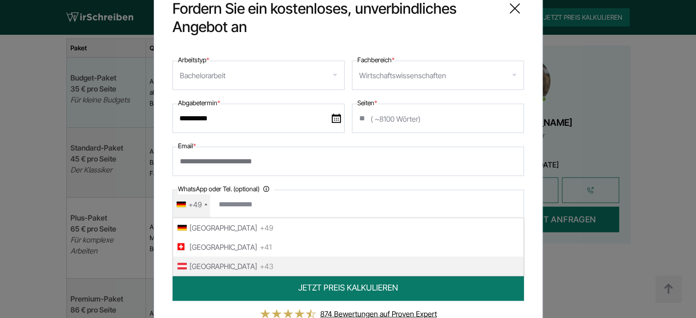
click at [205, 260] on span "[GEOGRAPHIC_DATA]" at bounding box center [223, 265] width 68 height 15
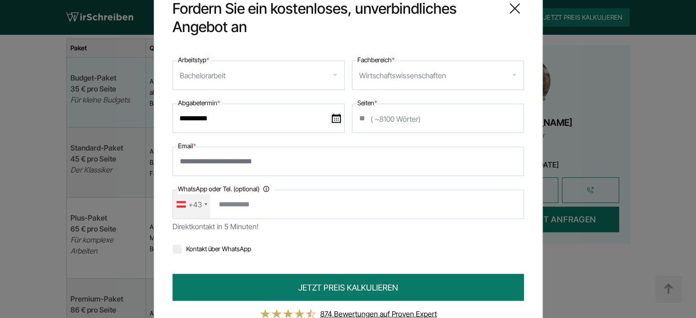
click at [245, 205] on input "WhatsApp oder Tel. (optional) Ihre Daten werden nicht an Dritte weitergegeben" at bounding box center [347, 203] width 351 height 29
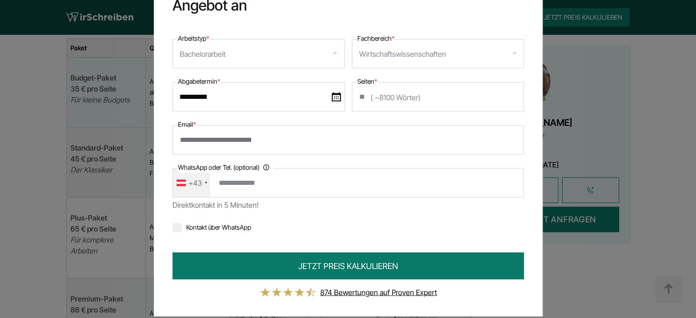
scroll to position [38, 0]
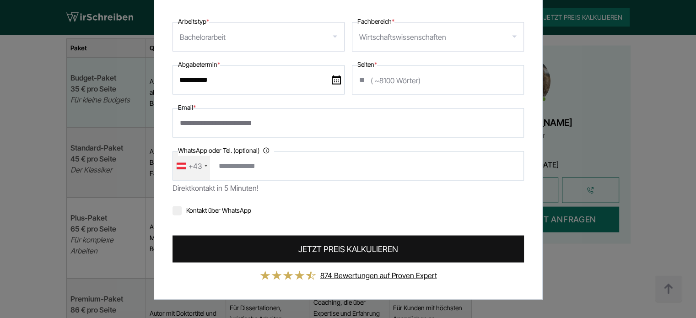
type input "**********"
click at [332, 247] on span "JETZT PREIS KALKULIEREN" at bounding box center [348, 248] width 100 height 12
type input "**********"
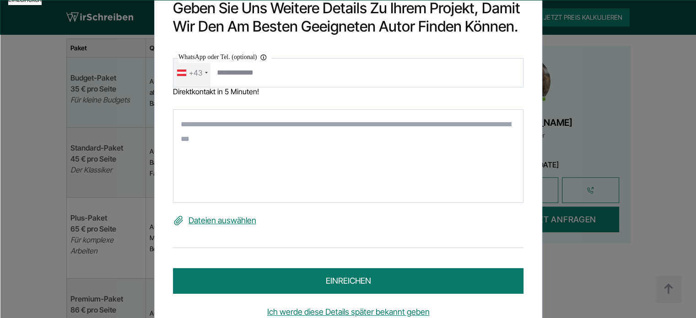
click at [227, 139] on textarea at bounding box center [348, 155] width 350 height 93
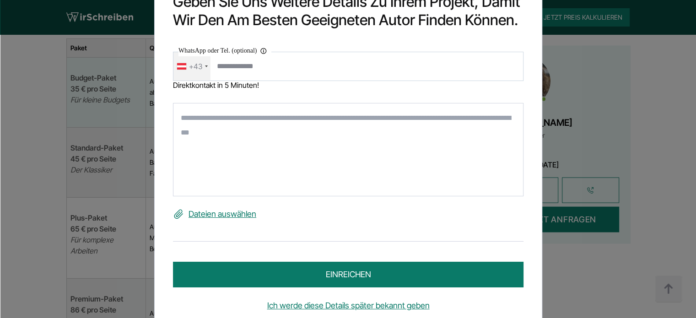
scroll to position [0, 0]
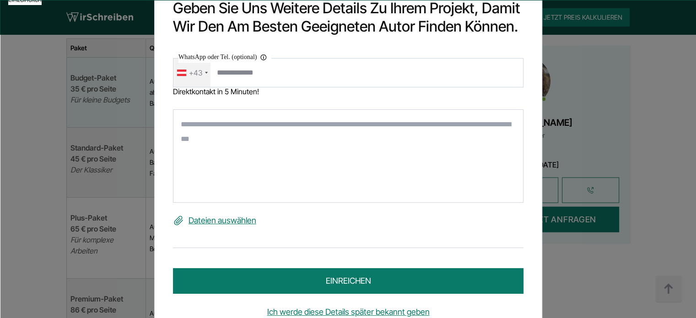
click at [196, 124] on textarea at bounding box center [348, 155] width 350 height 93
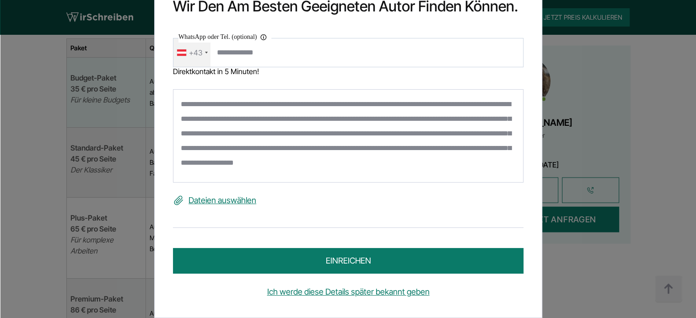
scroll to position [29, 0]
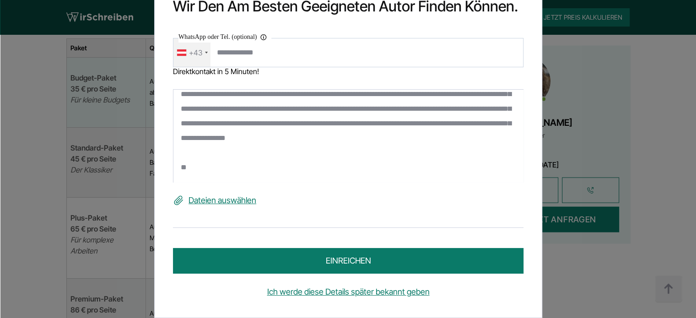
click at [187, 176] on textarea "**********" at bounding box center [348, 136] width 350 height 93
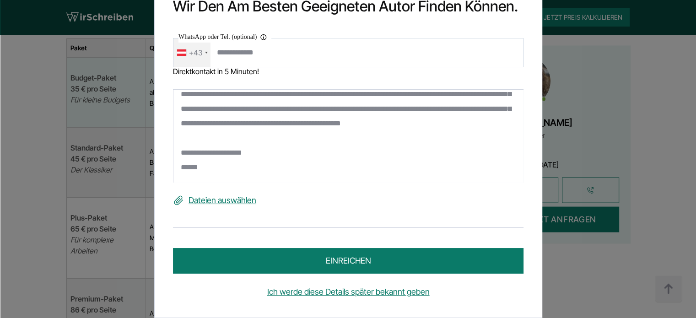
scroll to position [0, 0]
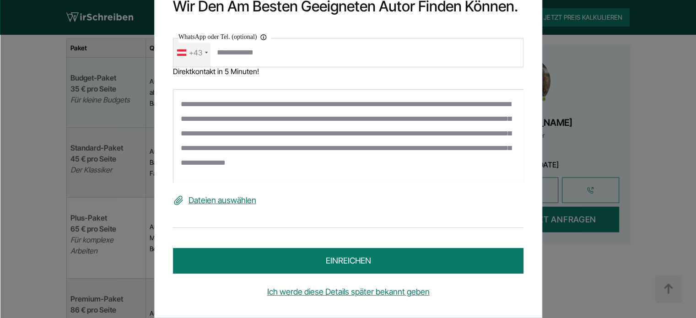
type textarea "**********"
click at [219, 203] on label "Dateien auswählen" at bounding box center [348, 200] width 350 height 15
click at [0, 0] on input "Dateien auswählen" at bounding box center [0, 0] width 0 height 0
click at [230, 201] on label "Dateien auswählen" at bounding box center [348, 200] width 350 height 15
click at [0, 0] on input "Dateien auswählen" at bounding box center [0, 0] width 0 height 0
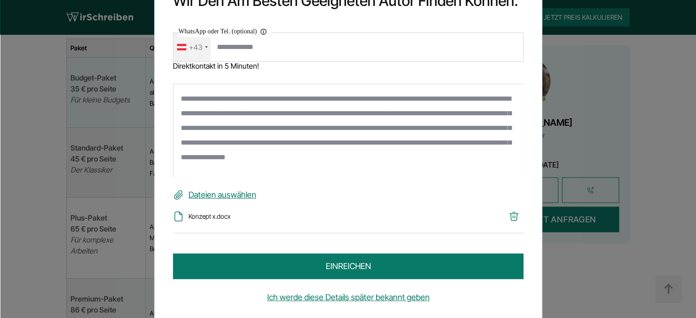
scroll to position [14, 0]
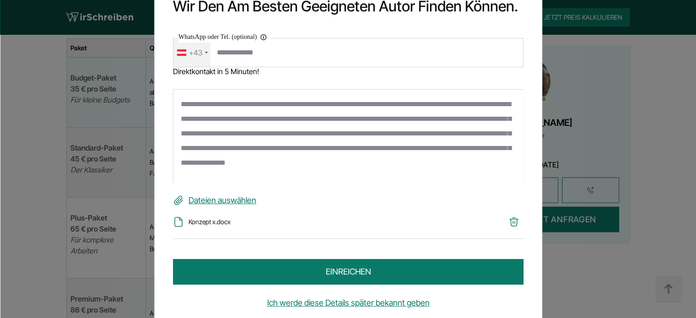
click at [386, 166] on textarea "**********" at bounding box center [348, 136] width 350 height 93
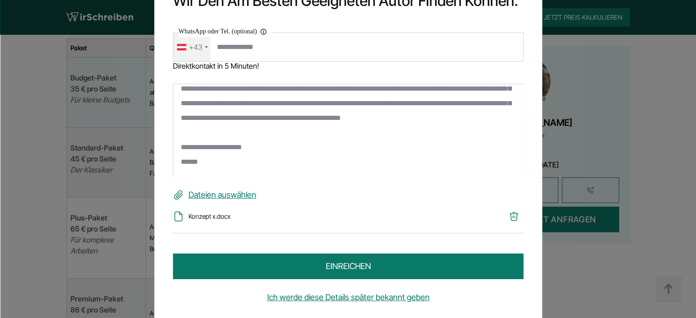
scroll to position [25, 0]
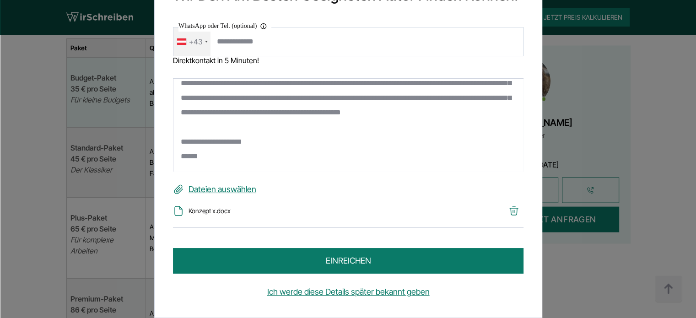
click at [323, 254] on button "einreichen" at bounding box center [348, 261] width 350 height 26
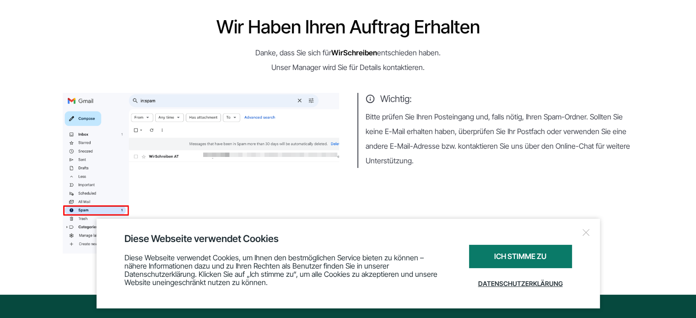
scroll to position [137, 0]
